Goal: Information Seeking & Learning: Learn about a topic

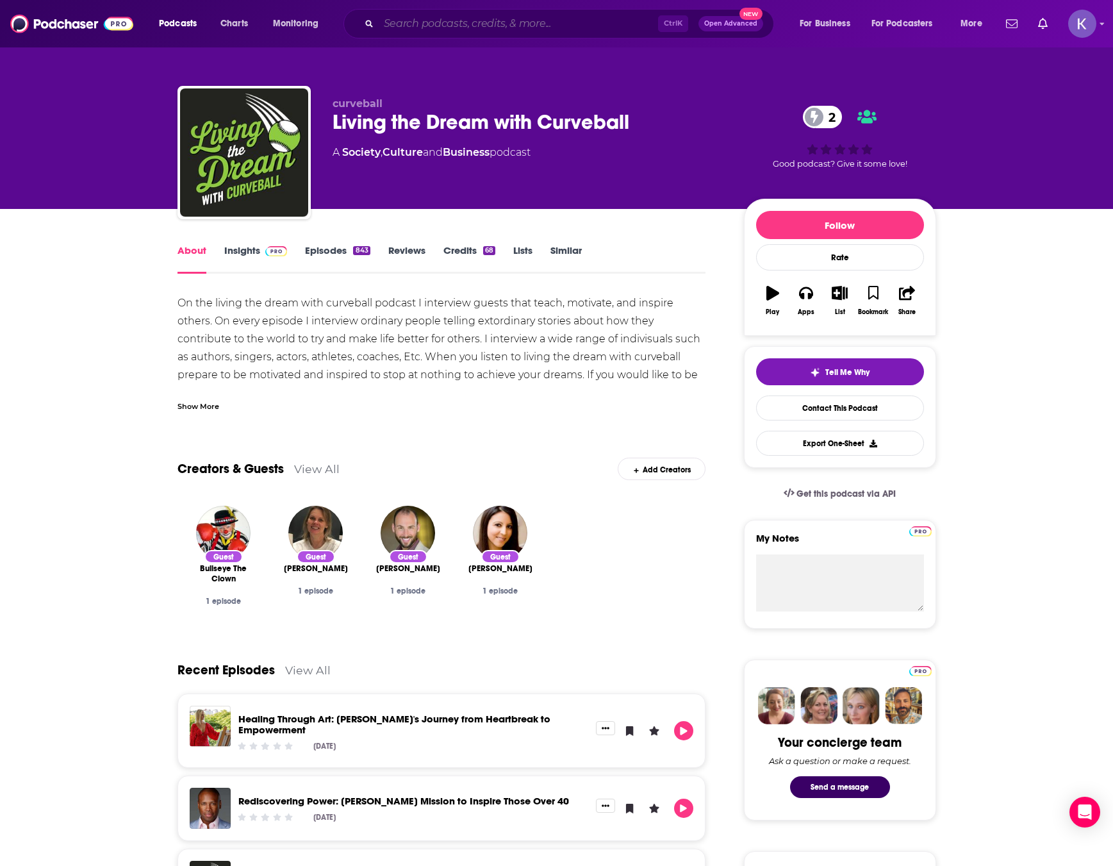
click at [456, 30] on input "Search podcasts, credits, & more..." at bounding box center [518, 23] width 279 height 21
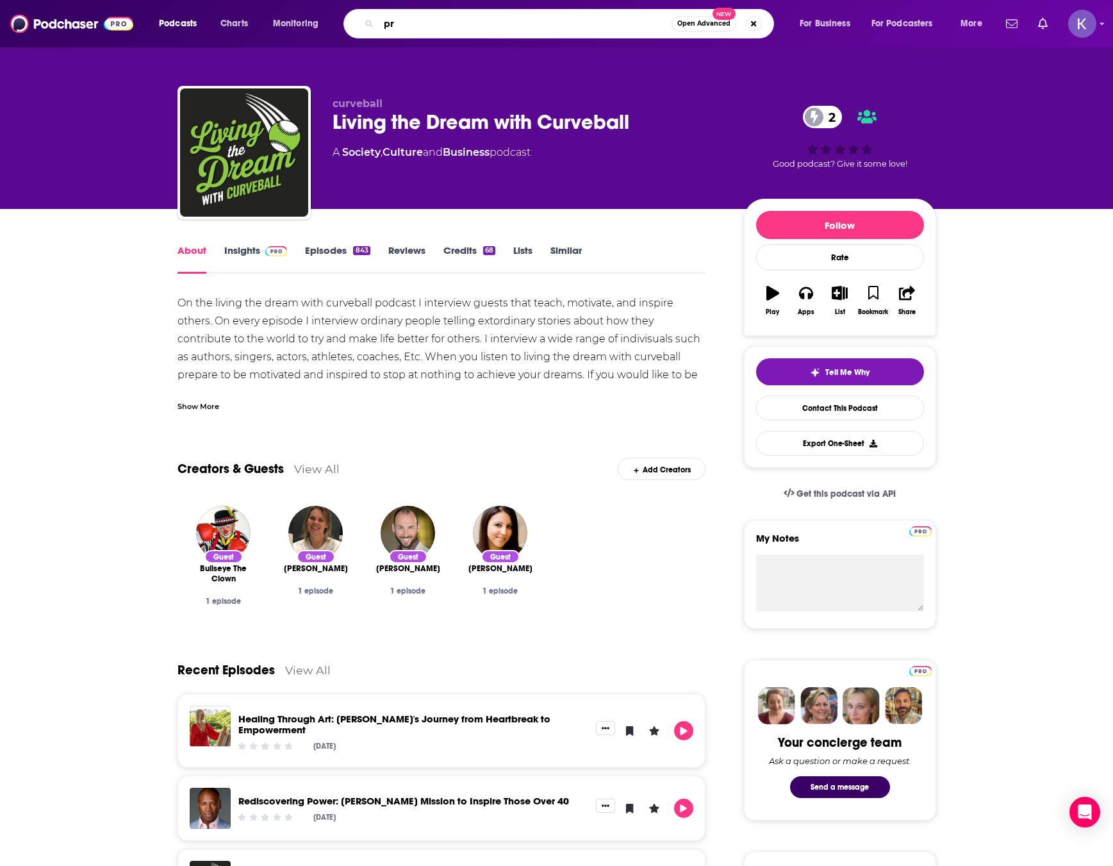
type input "p"
type input "the profit connections podcast"
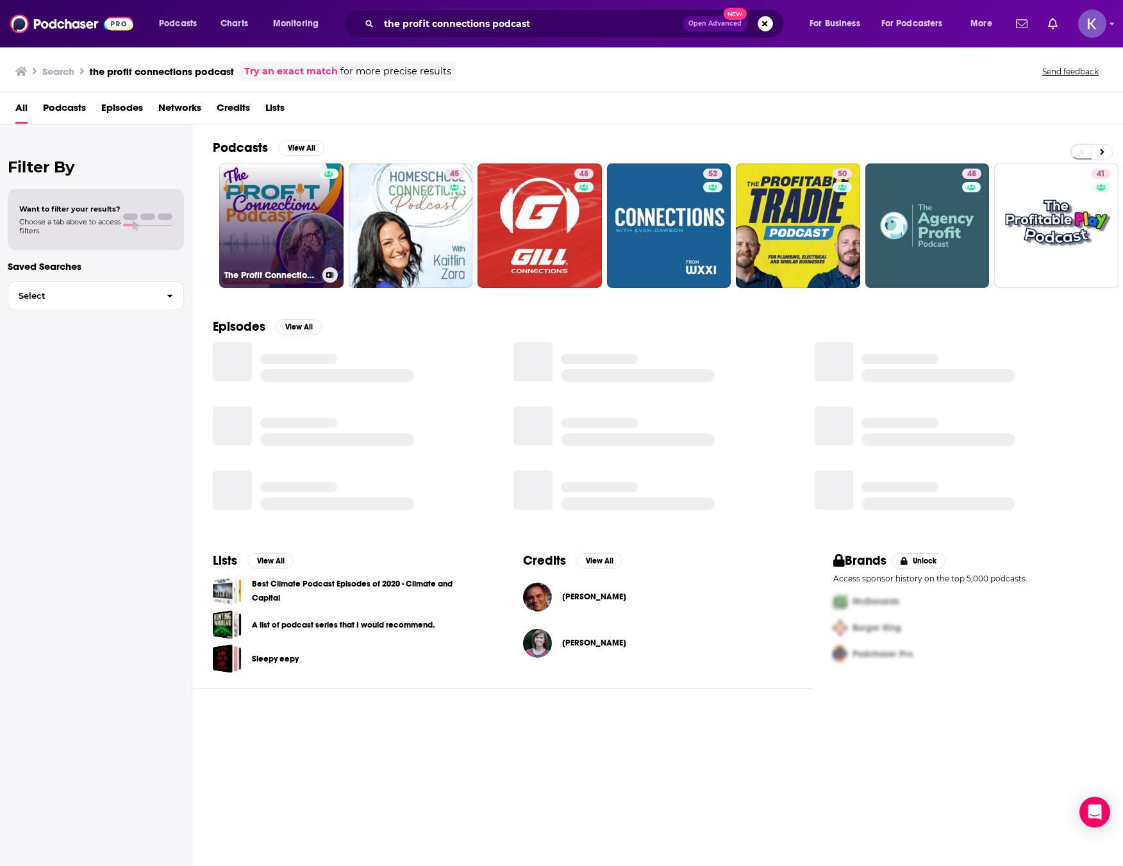
click at [258, 227] on link "The Profit Connections Podcast" at bounding box center [281, 225] width 124 height 124
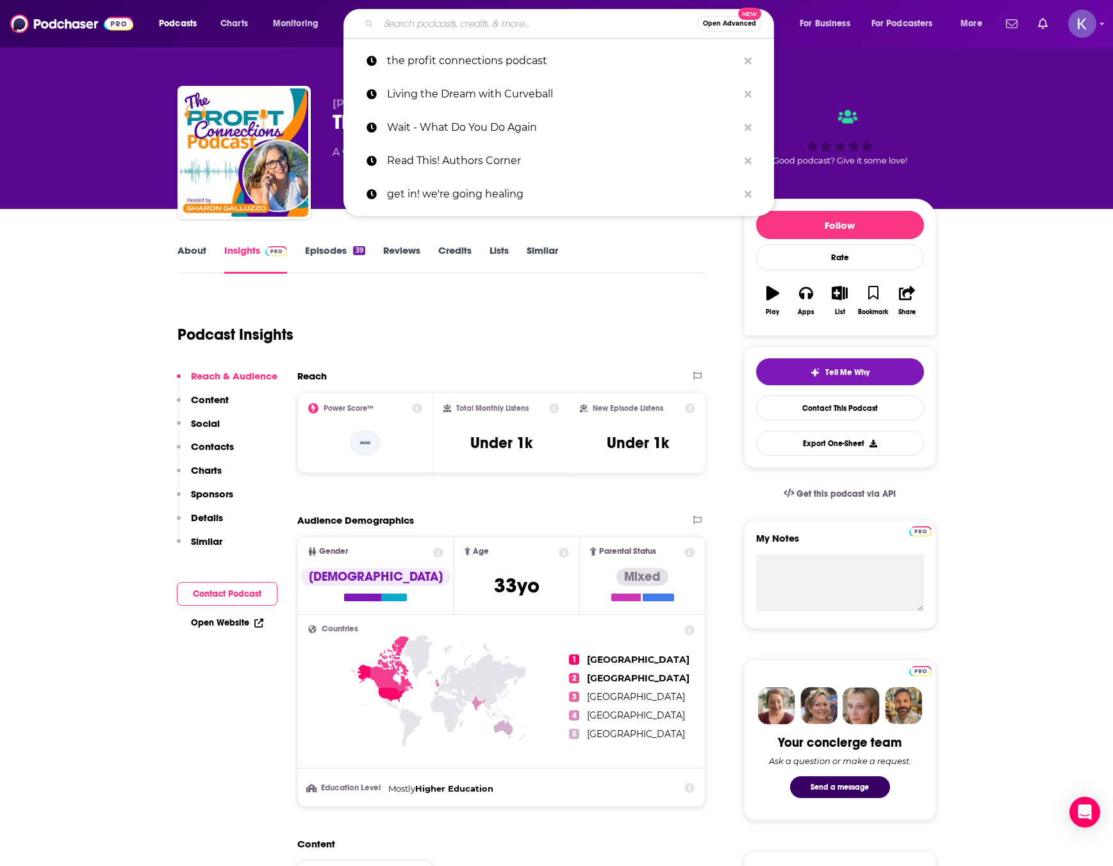
click at [524, 31] on input "Search podcasts, credits, & more..." at bounding box center [538, 23] width 319 height 21
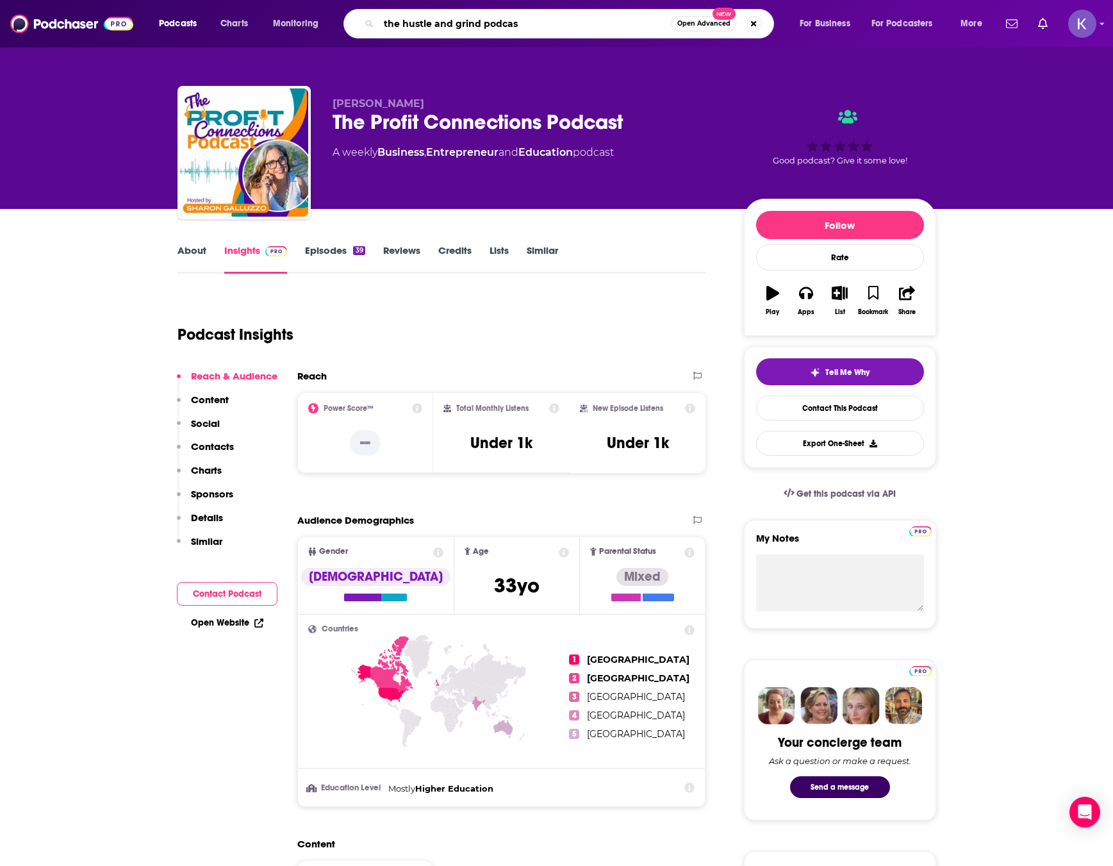
type input "the hustle and grind podcast"
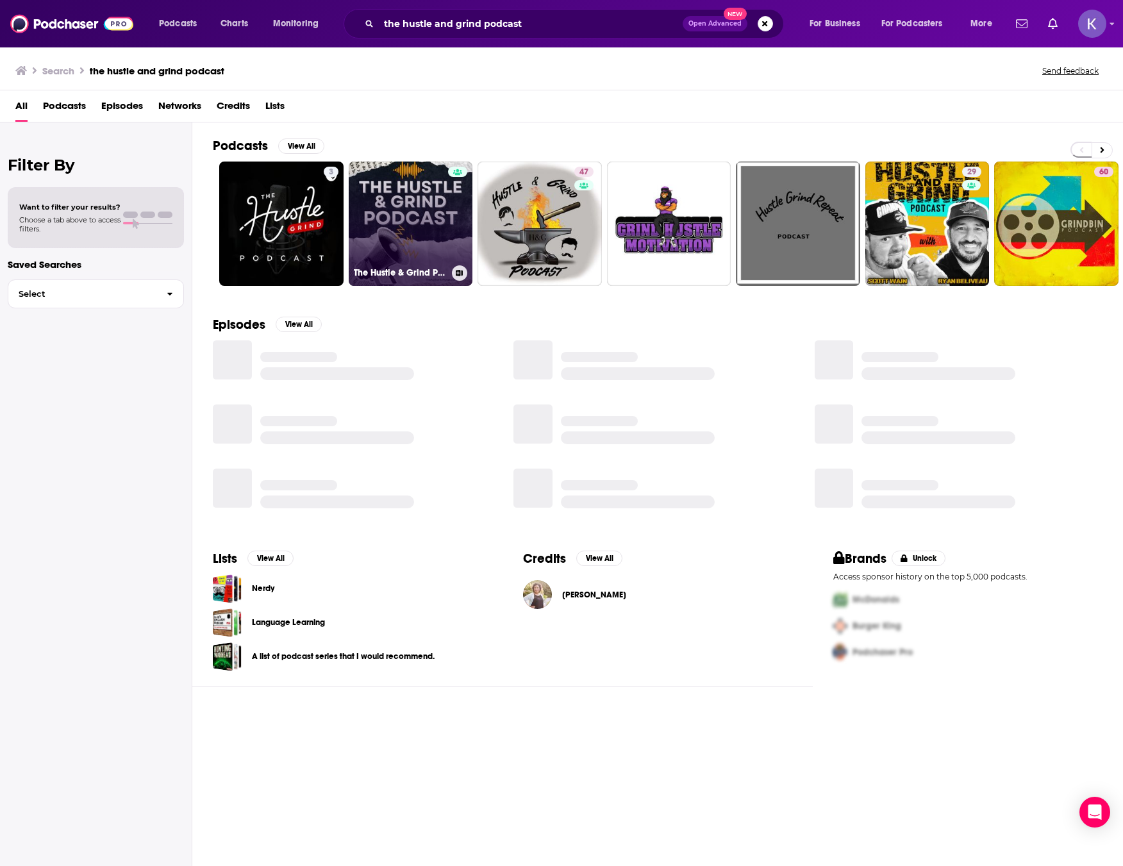
click at [438, 227] on link "The Hustle & Grind Podcast" at bounding box center [411, 224] width 124 height 124
